Goal: Transaction & Acquisition: Book appointment/travel/reservation

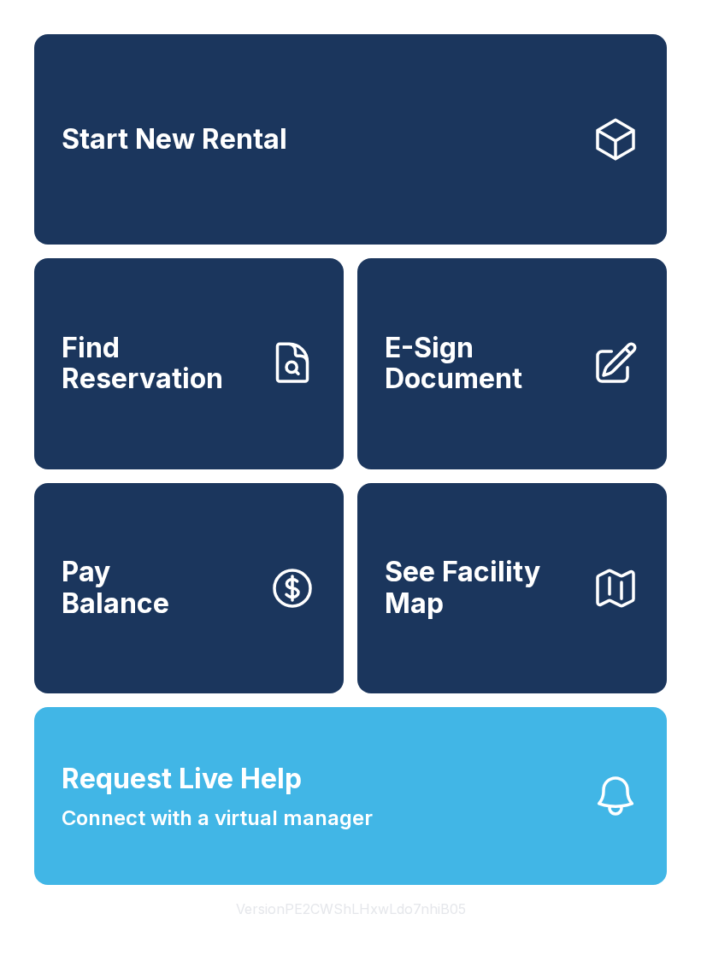
click at [376, 150] on link "Start New Rental" at bounding box center [350, 139] width 633 height 210
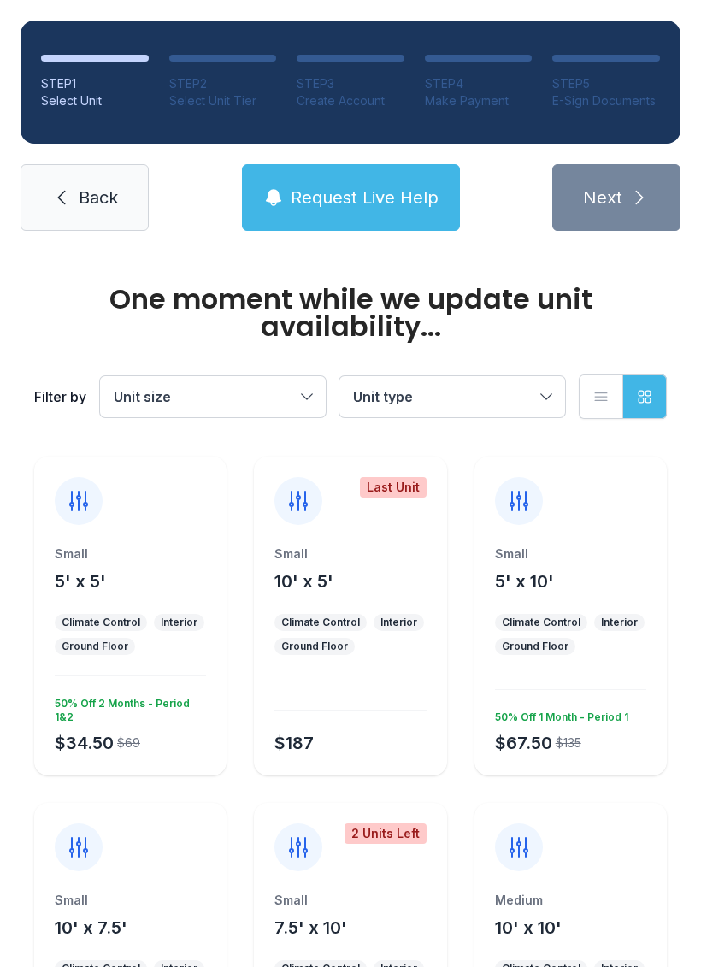
click at [82, 524] on div at bounding box center [79, 501] width 48 height 48
click at [75, 497] on icon at bounding box center [78, 500] width 27 height 27
click at [65, 493] on div at bounding box center [79, 501] width 48 height 48
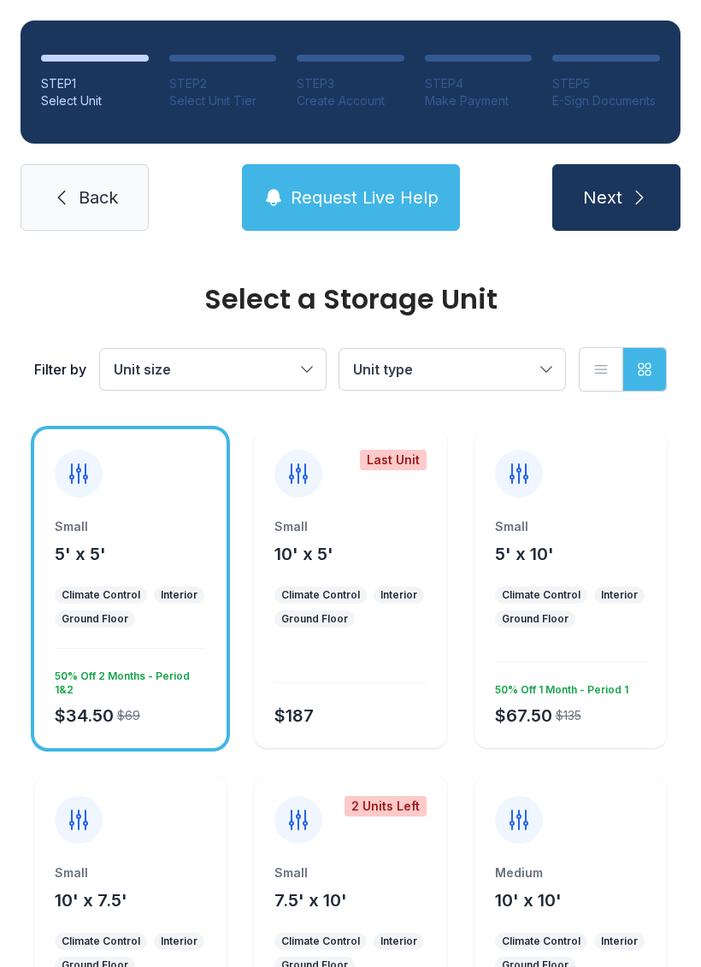
click at [629, 201] on icon "submit" at bounding box center [639, 197] width 21 height 21
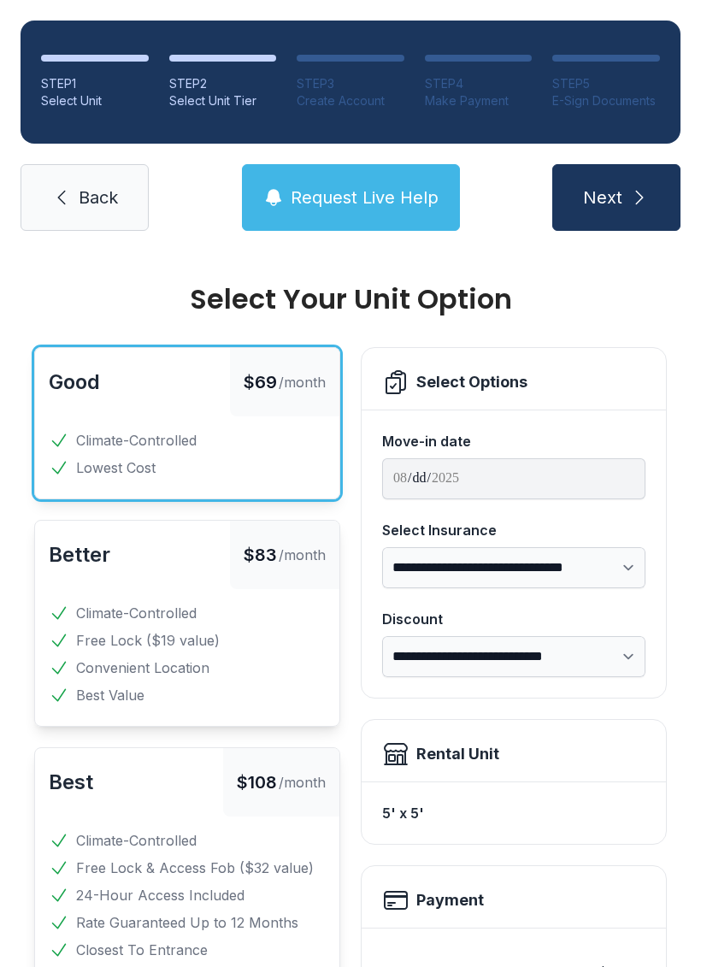
click at [620, 196] on span "Next" at bounding box center [602, 197] width 39 height 24
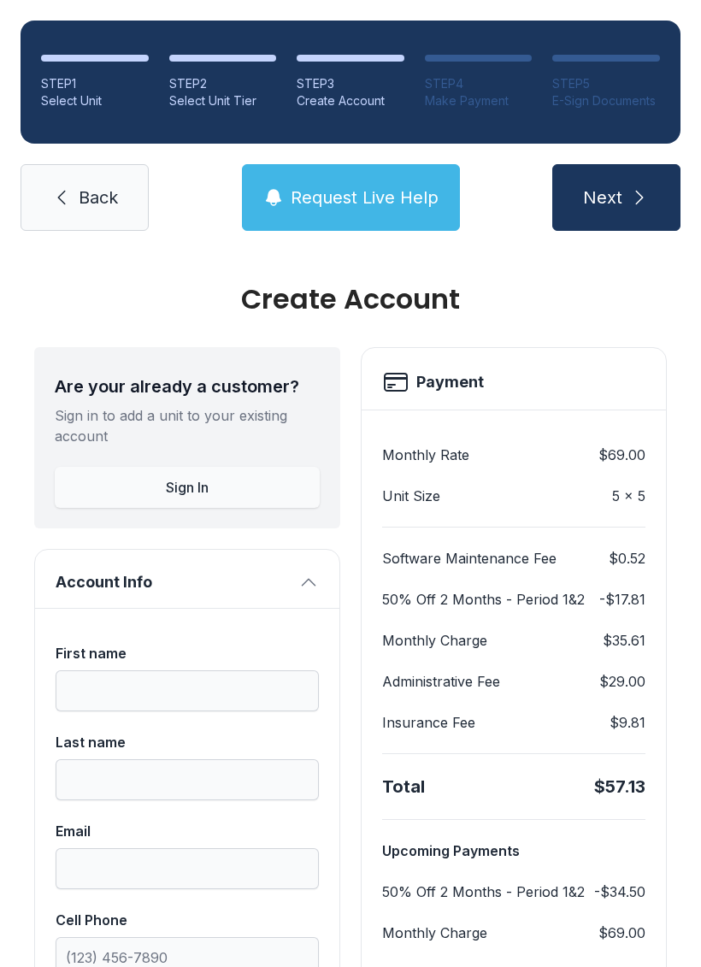
click at [638, 190] on icon "submit" at bounding box center [639, 197] width 21 height 21
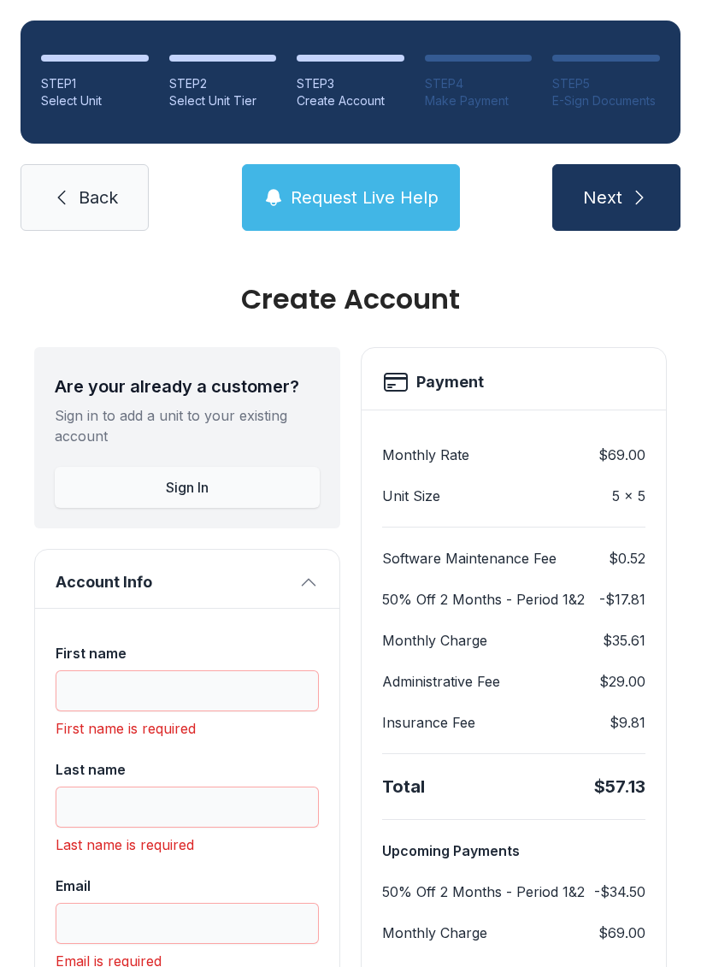
click at [55, 187] on icon at bounding box center [61, 197] width 21 height 21
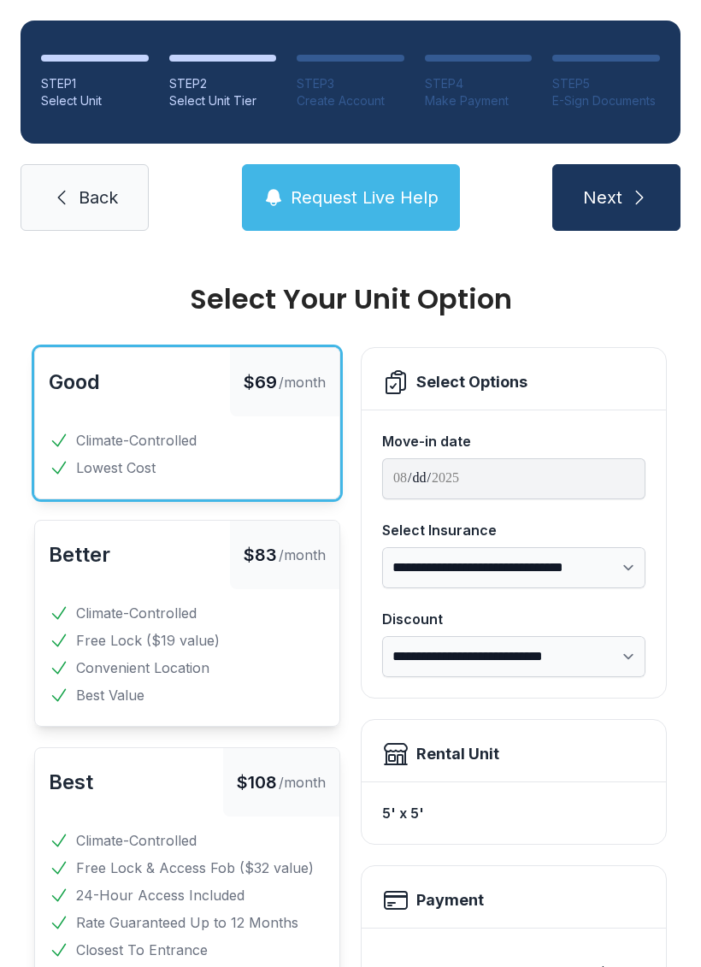
click at [74, 185] on link "Back" at bounding box center [85, 197] width 128 height 67
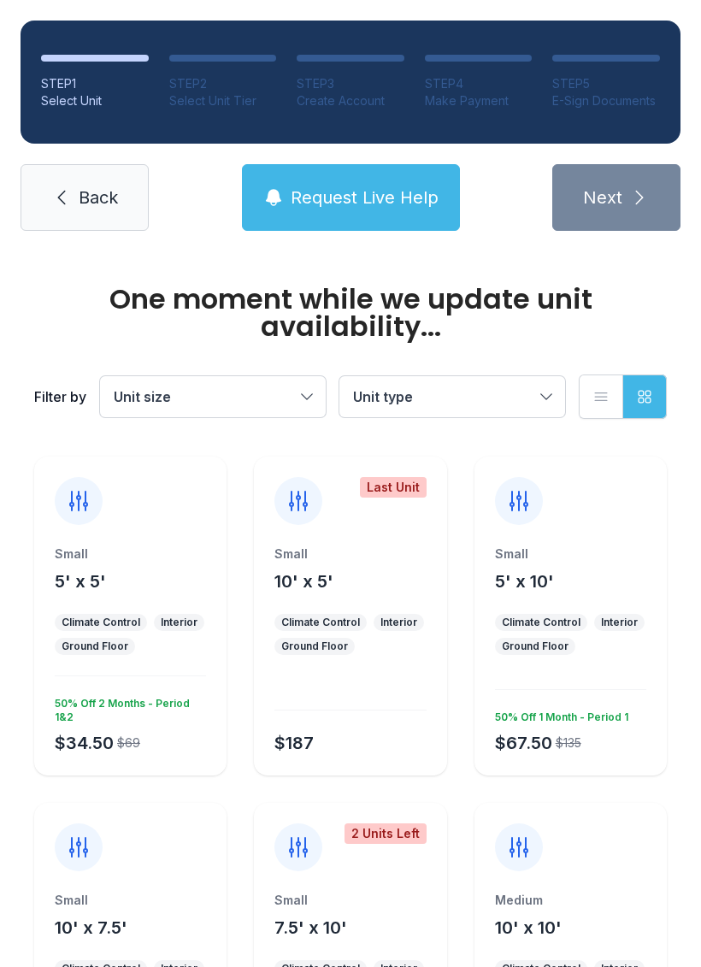
click at [87, 188] on span "Back" at bounding box center [98, 197] width 39 height 24
